Goal: Check status: Check status

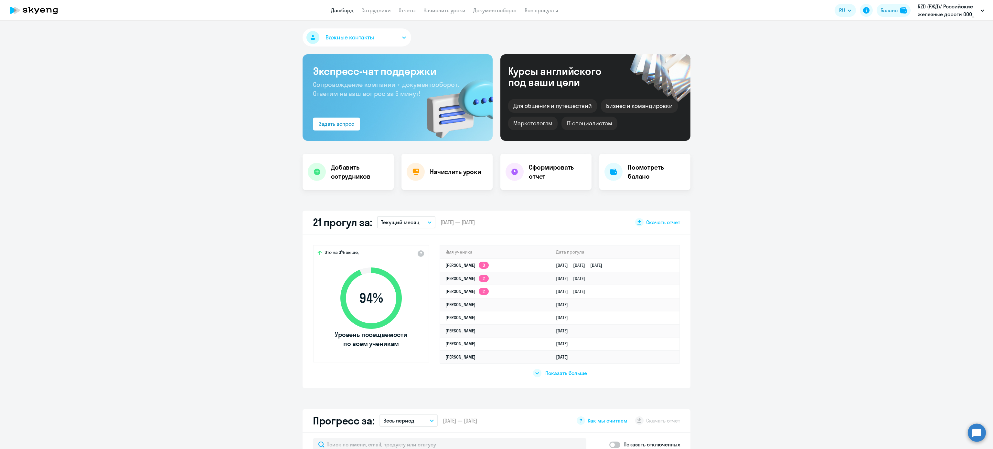
select select "30"
click at [475, 262] on link "[PERSON_NAME] 3" at bounding box center [466, 265] width 43 height 6
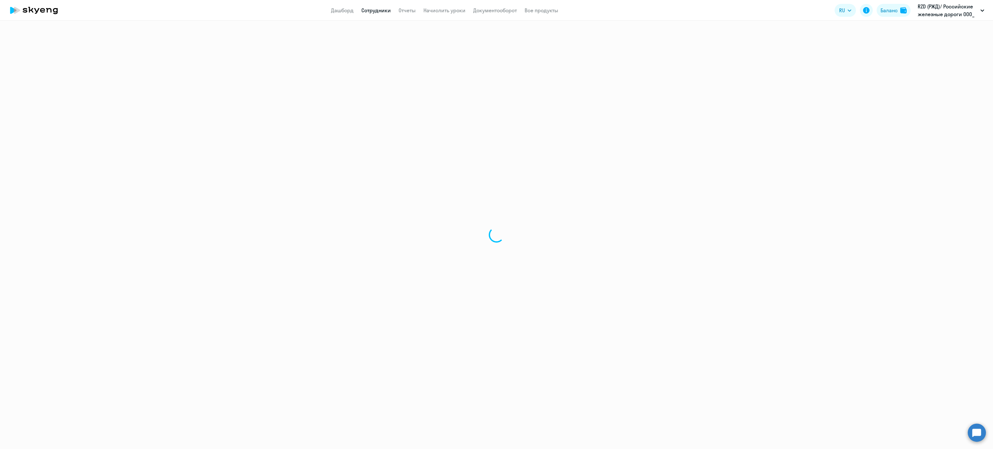
select select "english"
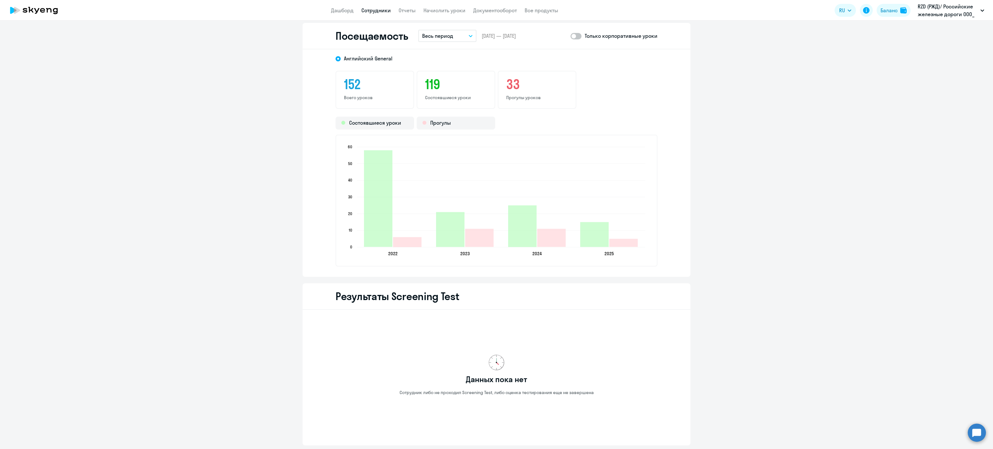
scroll to position [819, 0]
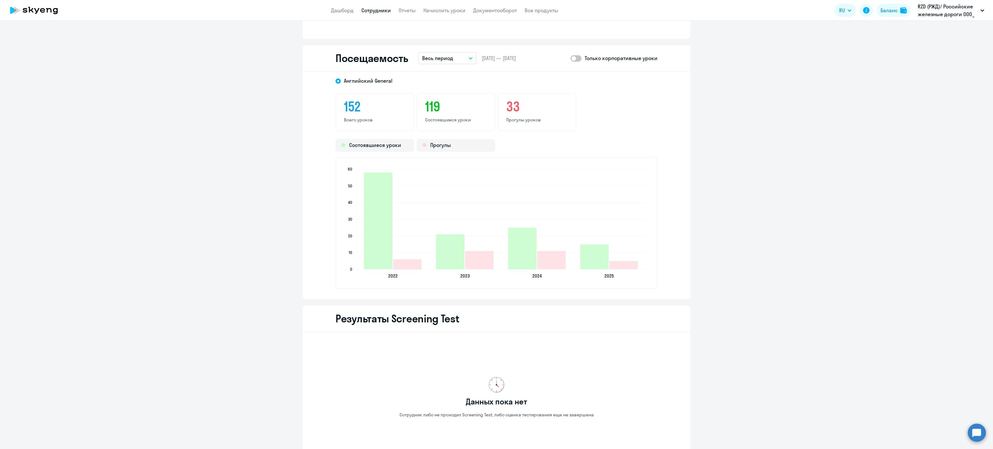
click at [443, 57] on p "Весь период" at bounding box center [437, 58] width 31 height 8
click at [455, 79] on li "Текущий месяц" at bounding box center [452, 76] width 68 height 16
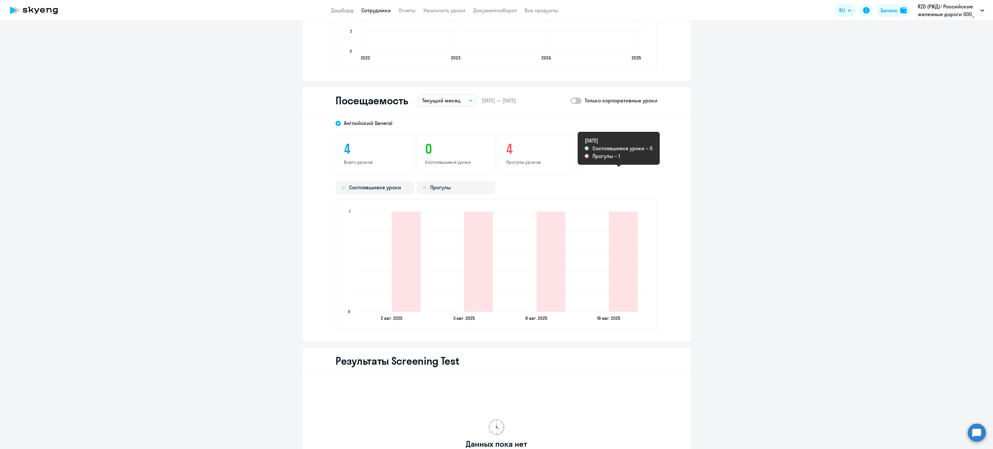
scroll to position [755, 0]
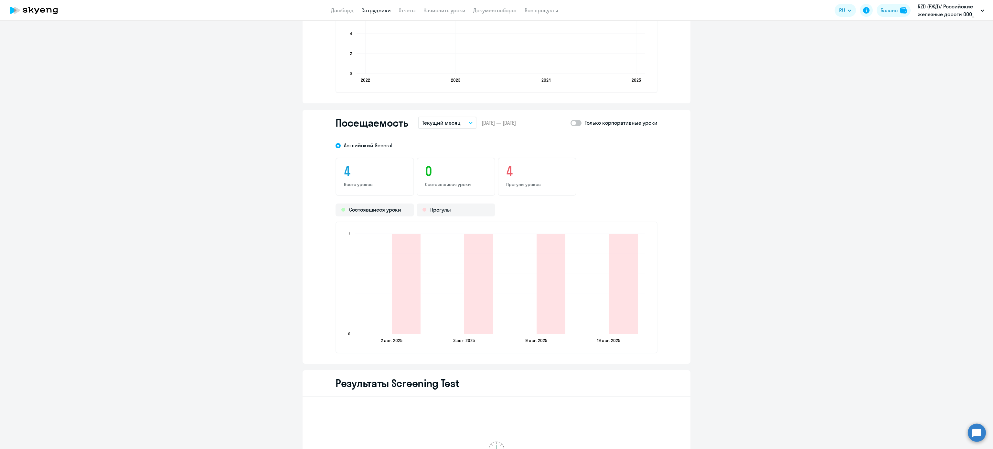
click at [577, 127] on div "Посещаемость Текущий месяц Текущий месяц Прошлый месяц Текущий квартал [GEOGRAP…" at bounding box center [497, 123] width 388 height 27
click at [573, 123] on span at bounding box center [576, 123] width 11 height 6
click at [571, 123] on input "checkbox" at bounding box center [570, 123] width 0 height 0
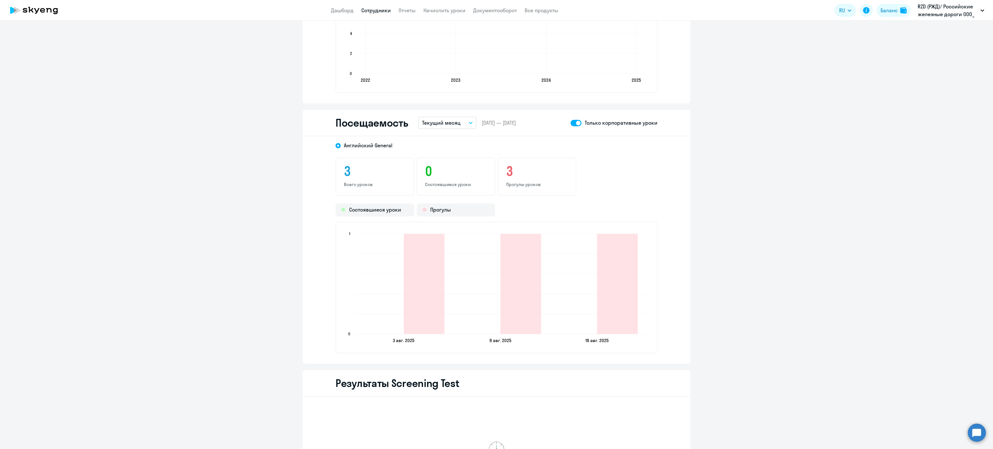
click at [573, 123] on span at bounding box center [576, 123] width 11 height 6
click at [571, 123] on input "checkbox" at bounding box center [570, 123] width 0 height 0
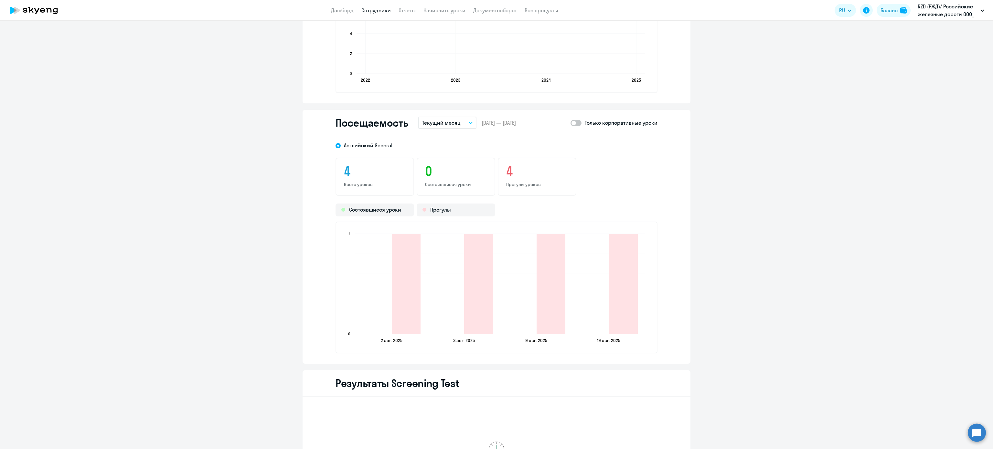
click at [574, 125] on span at bounding box center [576, 123] width 11 height 6
click at [571, 123] on input "checkbox" at bounding box center [570, 123] width 0 height 0
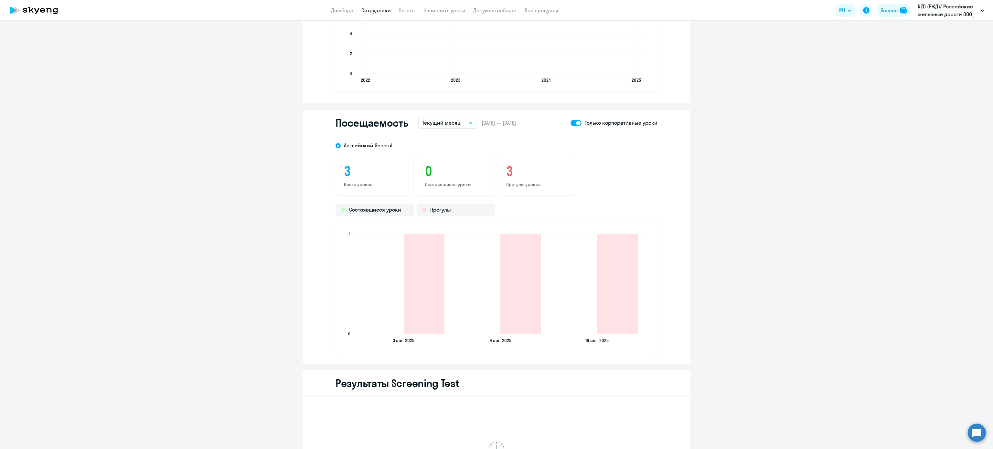
click at [574, 125] on span at bounding box center [576, 123] width 11 height 6
click at [571, 123] on input "checkbox" at bounding box center [570, 123] width 0 height 0
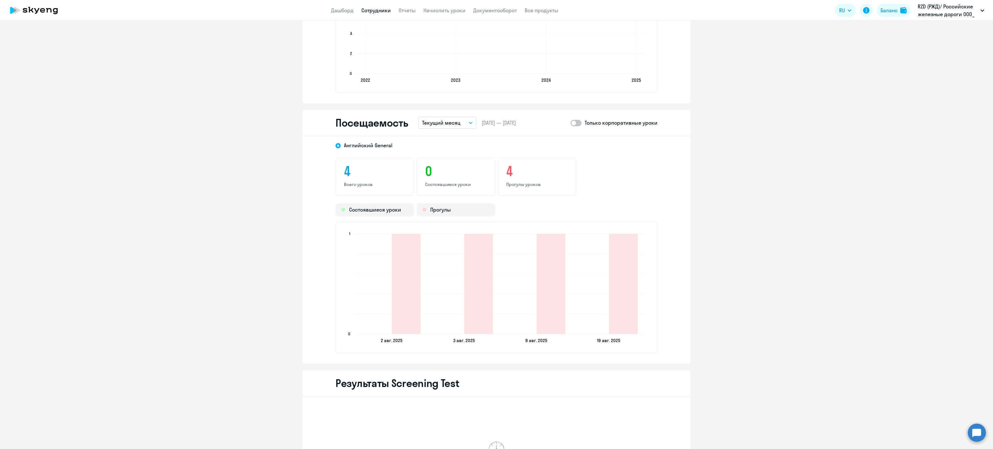
click at [574, 125] on span at bounding box center [576, 123] width 11 height 6
click at [571, 123] on input "checkbox" at bounding box center [570, 123] width 0 height 0
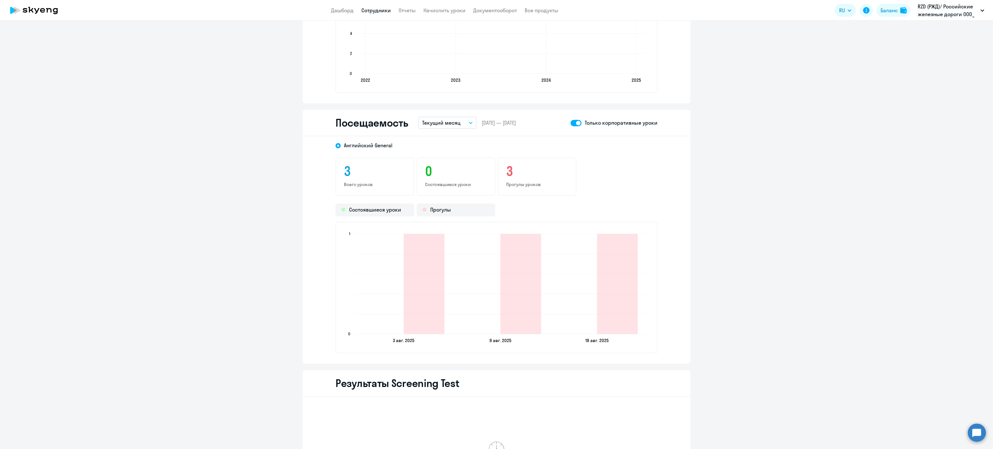
click at [574, 125] on span at bounding box center [576, 123] width 11 height 6
click at [571, 123] on input "checkbox" at bounding box center [570, 123] width 0 height 0
checkbox input "false"
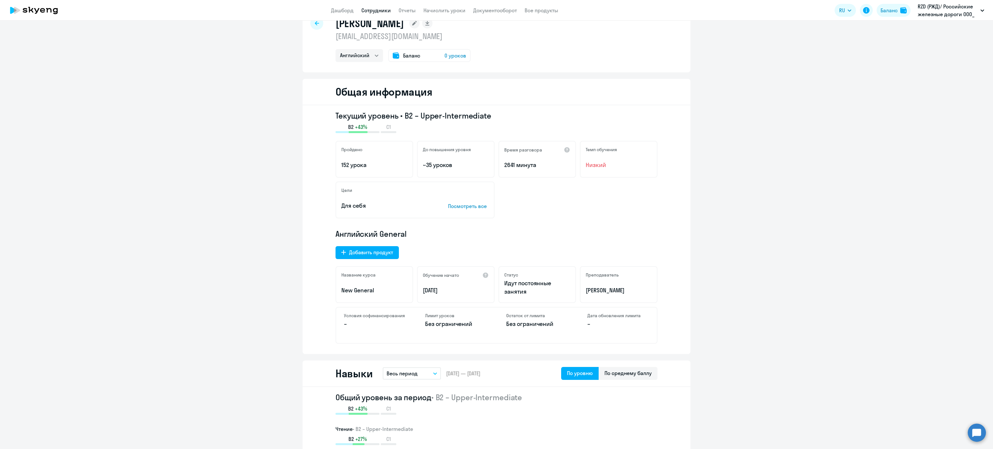
scroll to position [0, 0]
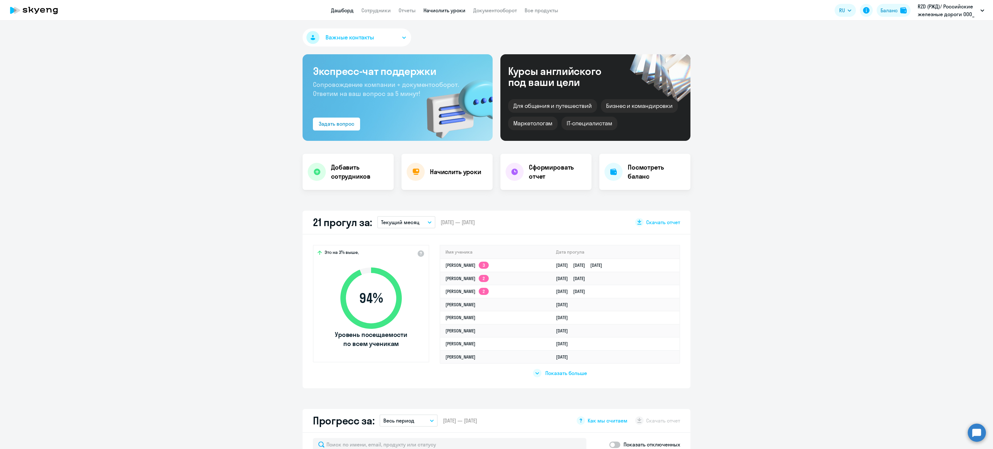
select select "30"
click at [464, 264] on link "[PERSON_NAME] 3" at bounding box center [466, 265] width 43 height 6
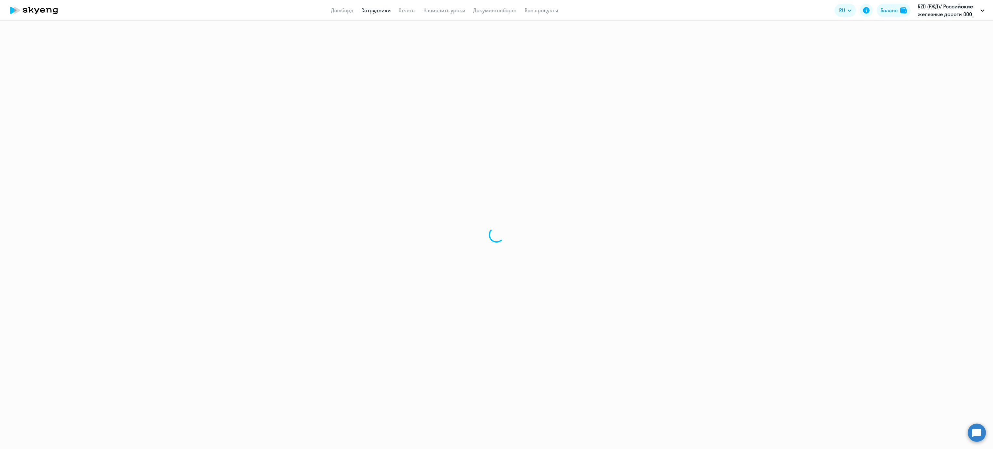
select select "english"
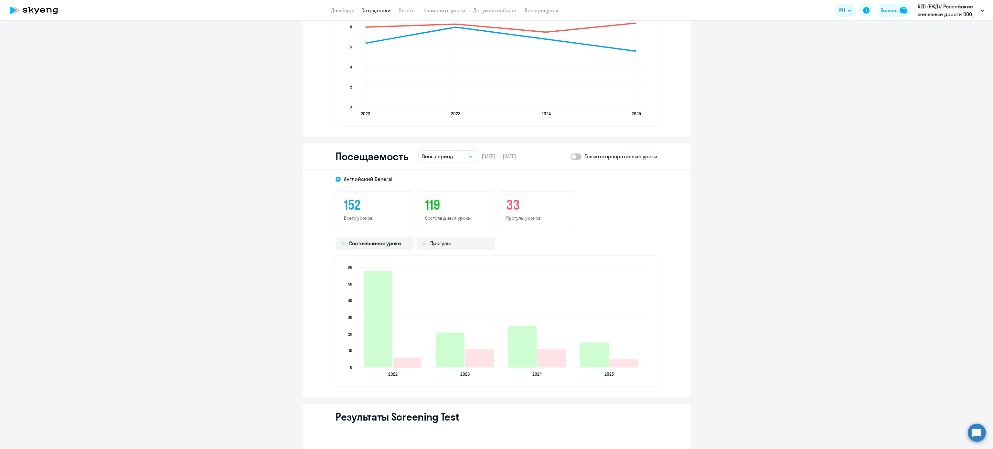
scroll to position [776, 0]
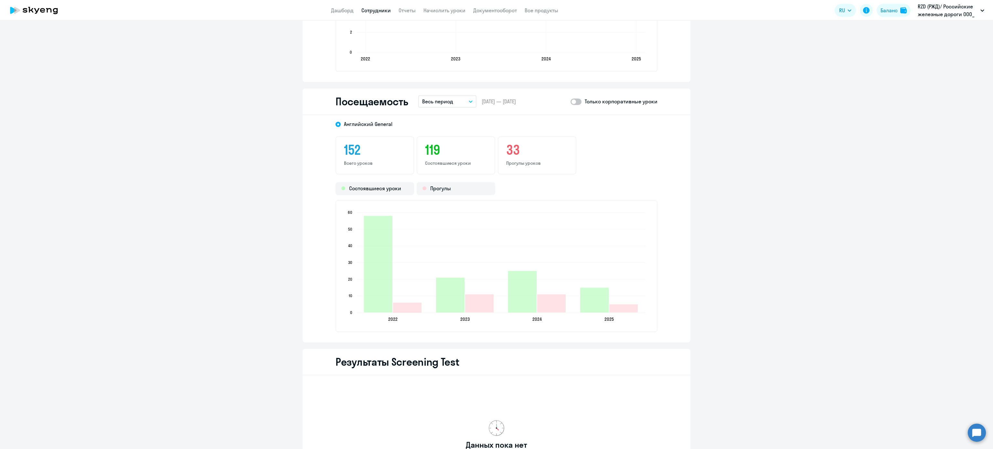
click at [573, 106] on div "Посещаемость Весь период – [DATE] — [DATE] Только корпоративные уроки" at bounding box center [497, 102] width 388 height 27
click at [574, 104] on span at bounding box center [576, 102] width 11 height 6
click at [571, 102] on input "checkbox" at bounding box center [570, 102] width 0 height 0
checkbox input "true"
click at [443, 98] on p "Весь период" at bounding box center [437, 102] width 31 height 8
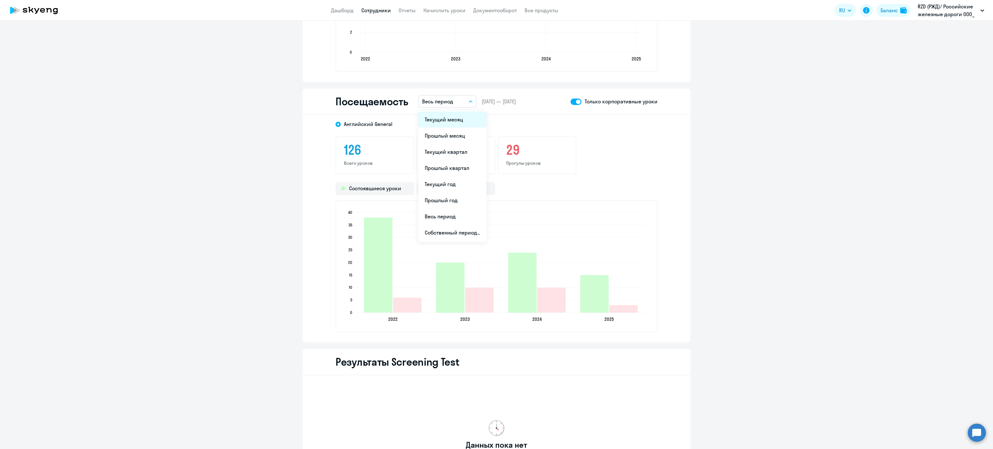
click at [451, 112] on li "Текущий месяц" at bounding box center [452, 120] width 68 height 16
